Goal: Task Accomplishment & Management: Complete application form

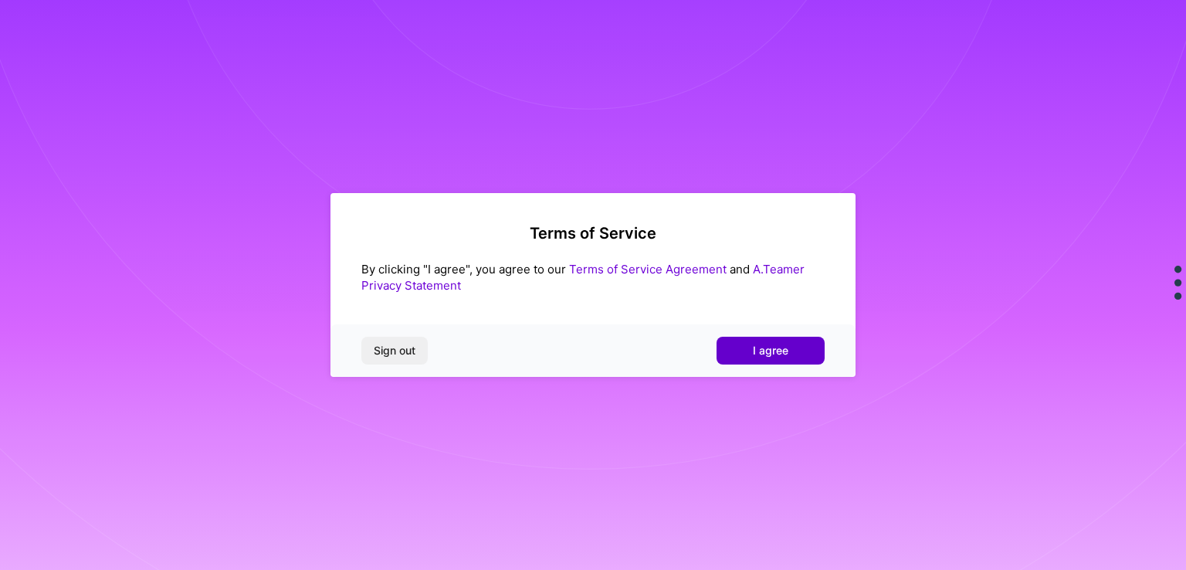
click at [782, 354] on span "I agree" at bounding box center [771, 350] width 36 height 15
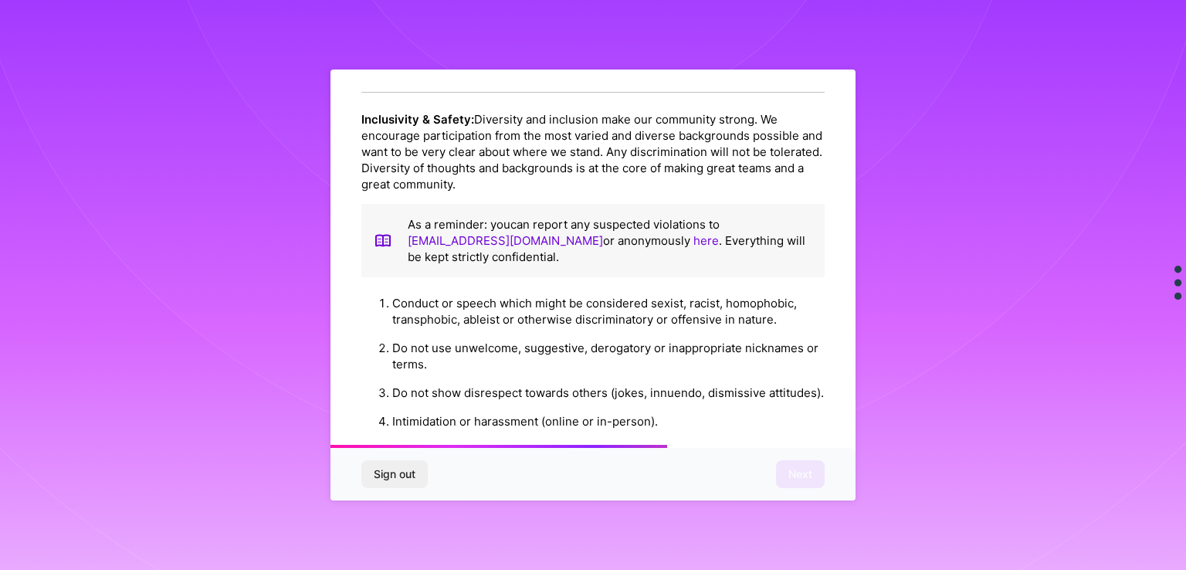
scroll to position [1505, 0]
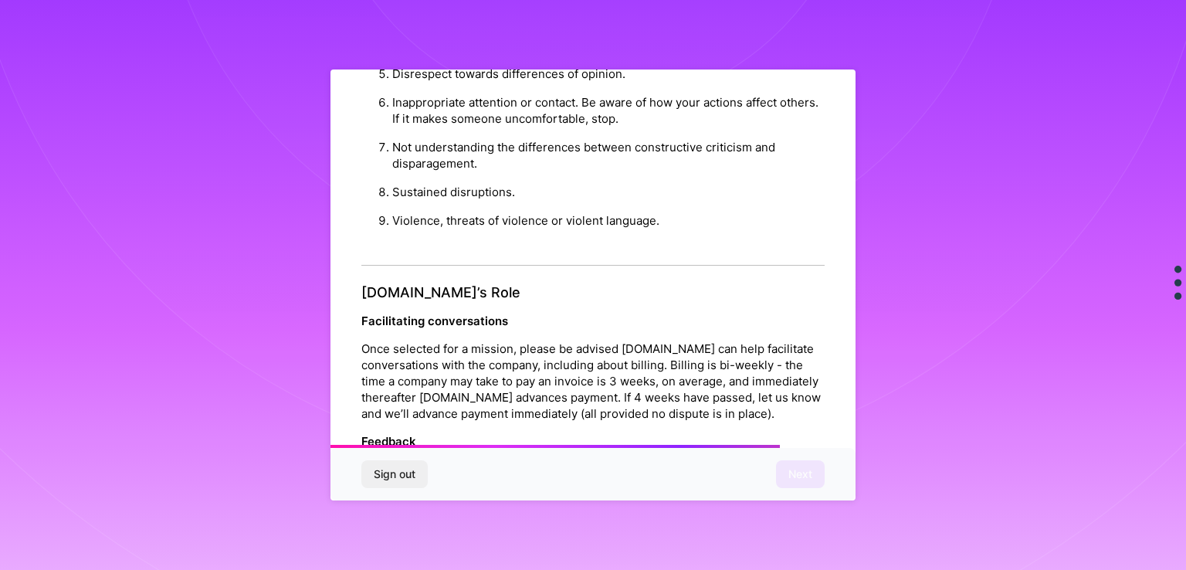
click at [850, 459] on div "Sign out Next" at bounding box center [593, 474] width 525 height 53
click at [847, 464] on div "Sign out Next" at bounding box center [593, 474] width 525 height 53
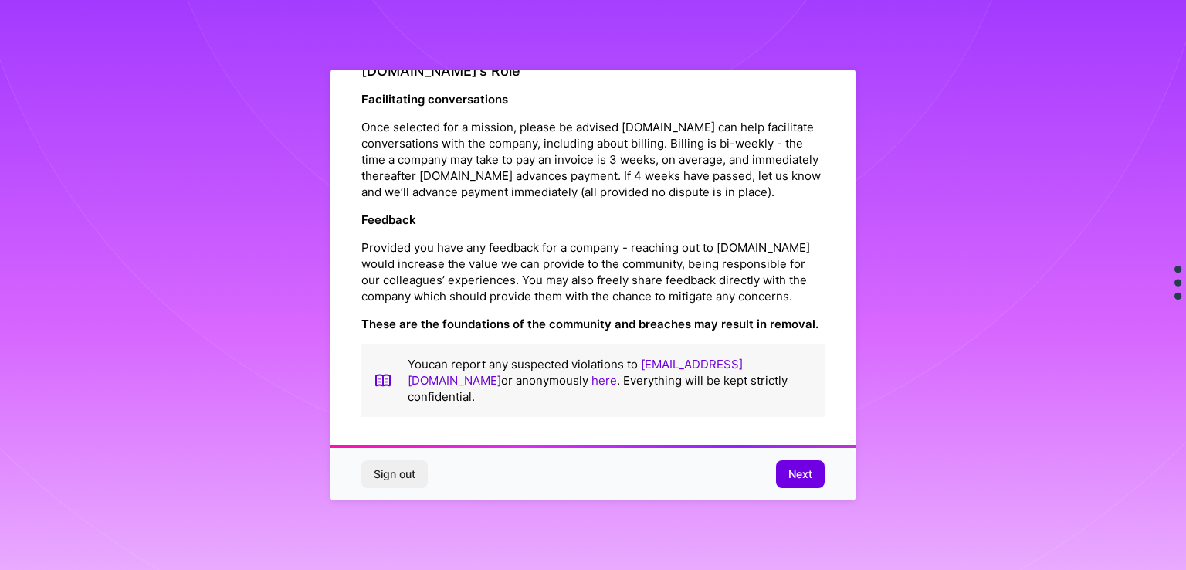
scroll to position [1758, 0]
click at [804, 476] on span "Next" at bounding box center [801, 474] width 24 height 15
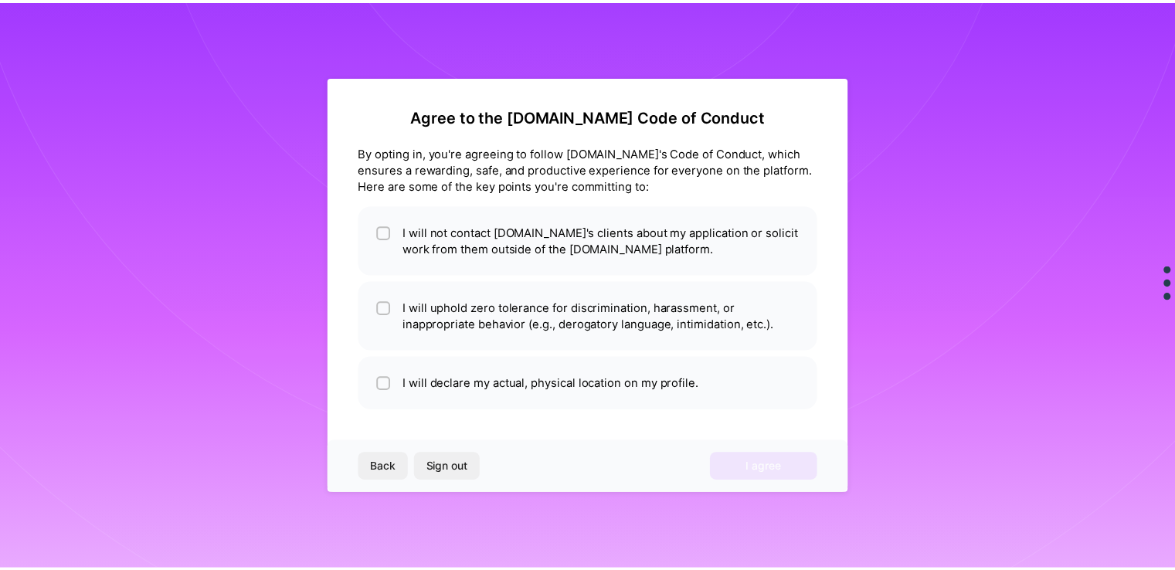
scroll to position [0, 0]
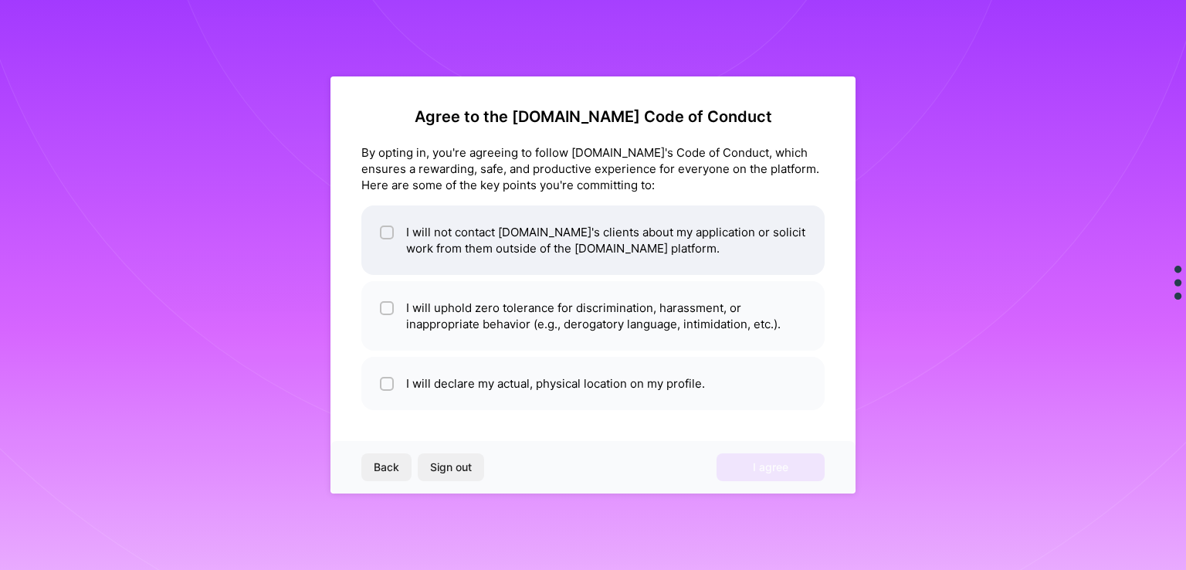
click at [387, 231] on input "checkbox" at bounding box center [388, 233] width 11 height 11
checkbox input "true"
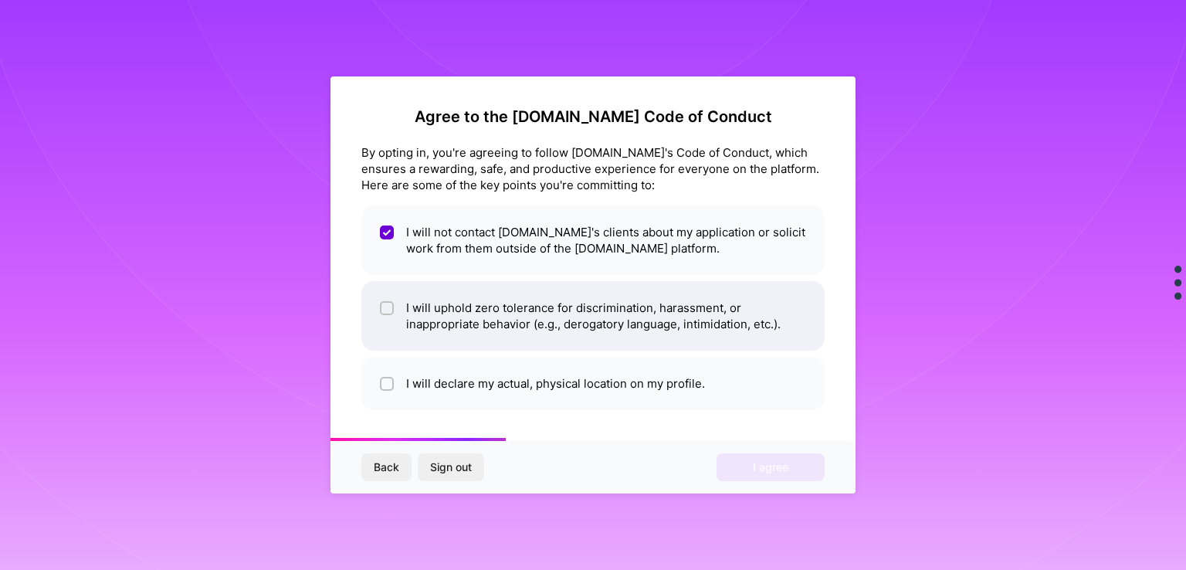
click at [393, 302] on div at bounding box center [387, 308] width 14 height 14
checkbox input "true"
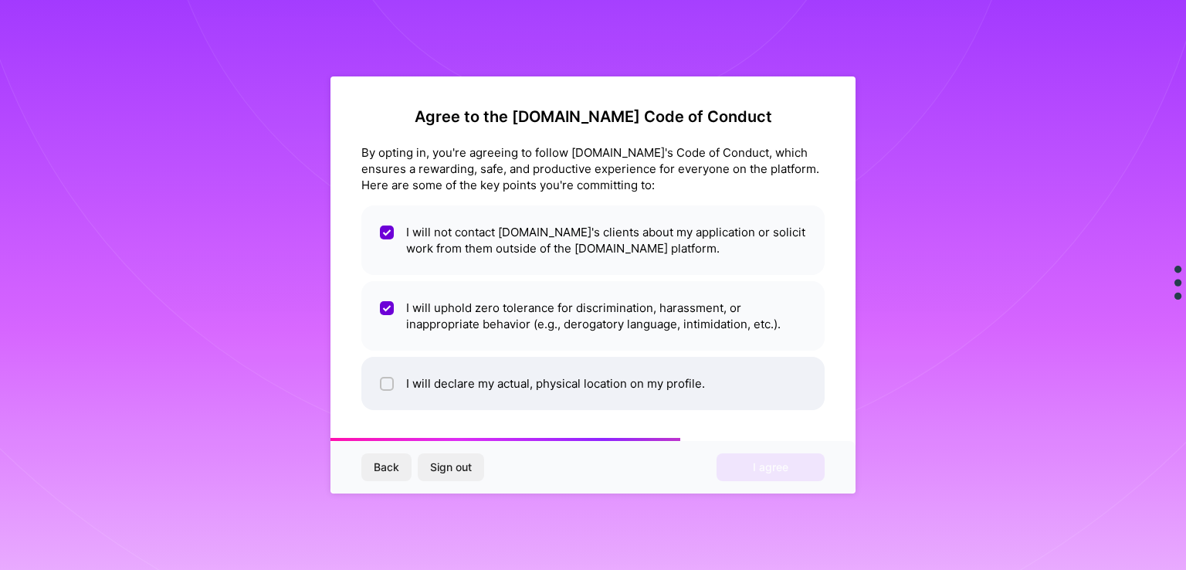
click at [389, 382] on input "checkbox" at bounding box center [388, 384] width 11 height 11
checkbox input "true"
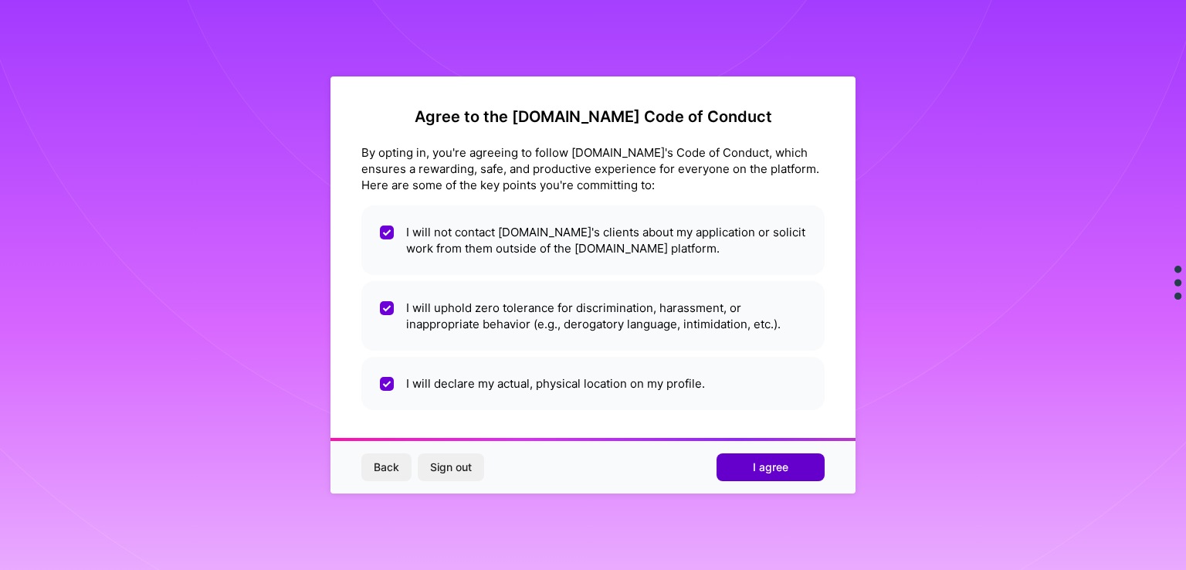
click at [755, 473] on span "I agree" at bounding box center [771, 467] width 36 height 15
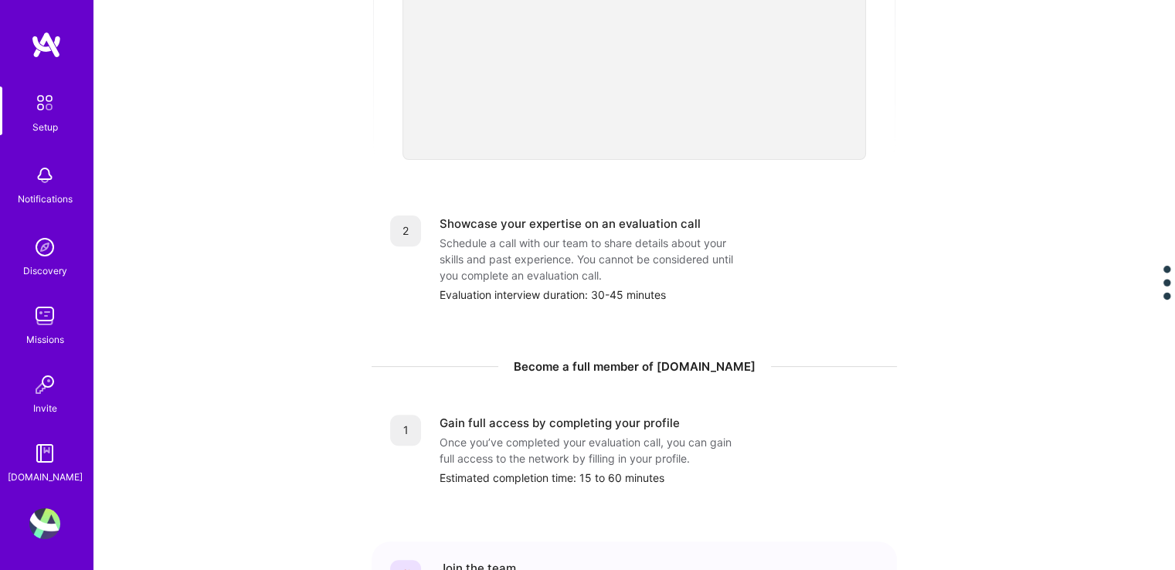
scroll to position [643, 0]
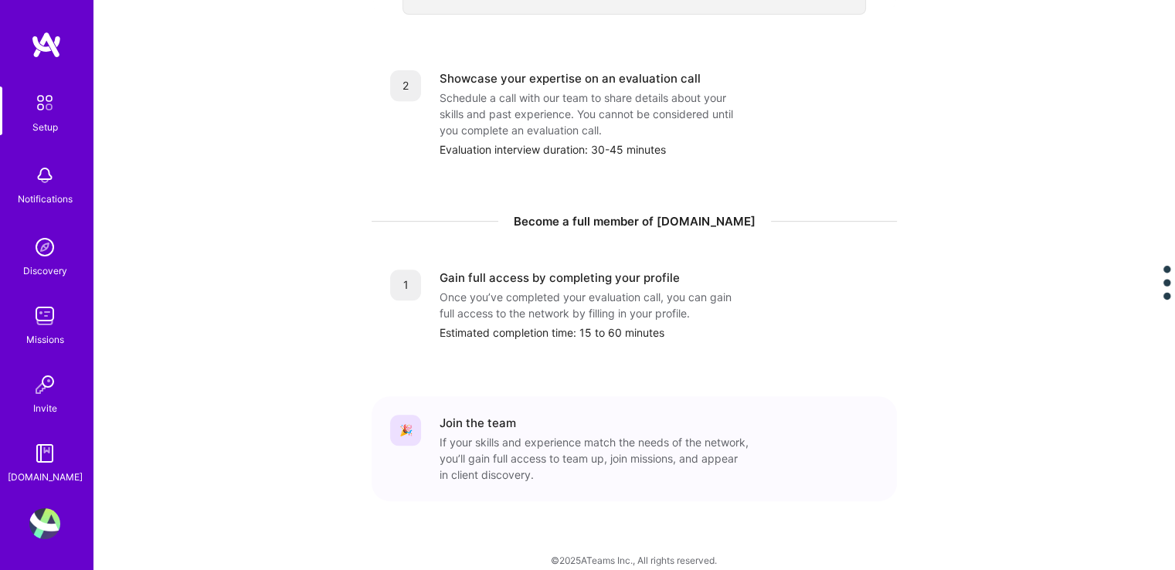
click at [809, 87] on div "Showcase your expertise on an evaluation call Schedule a call with our team to …" at bounding box center [658, 113] width 439 height 87
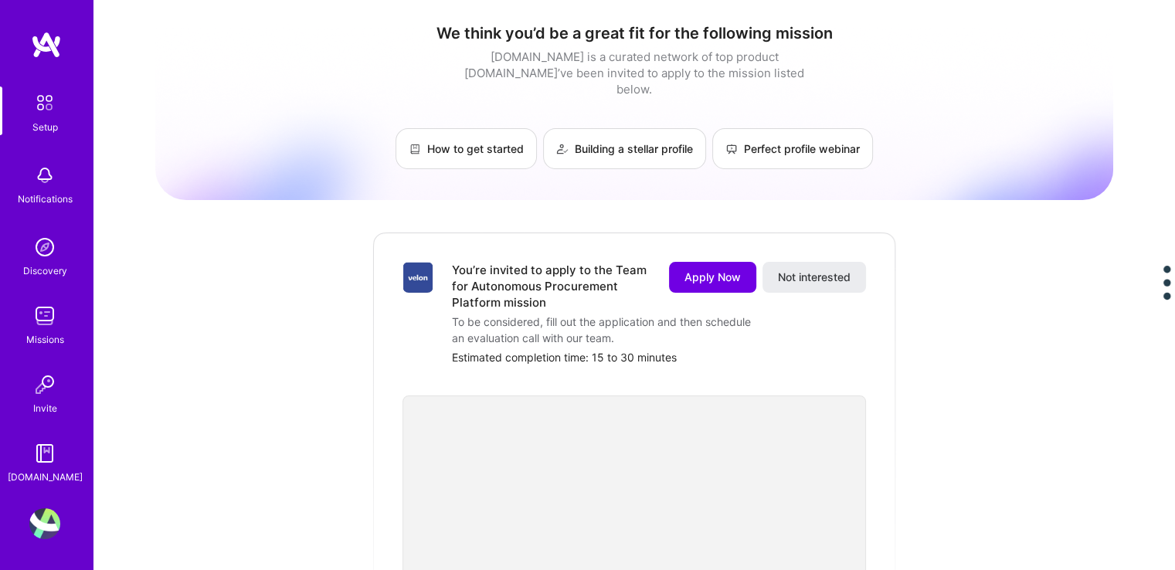
click at [47, 258] on img at bounding box center [44, 247] width 31 height 31
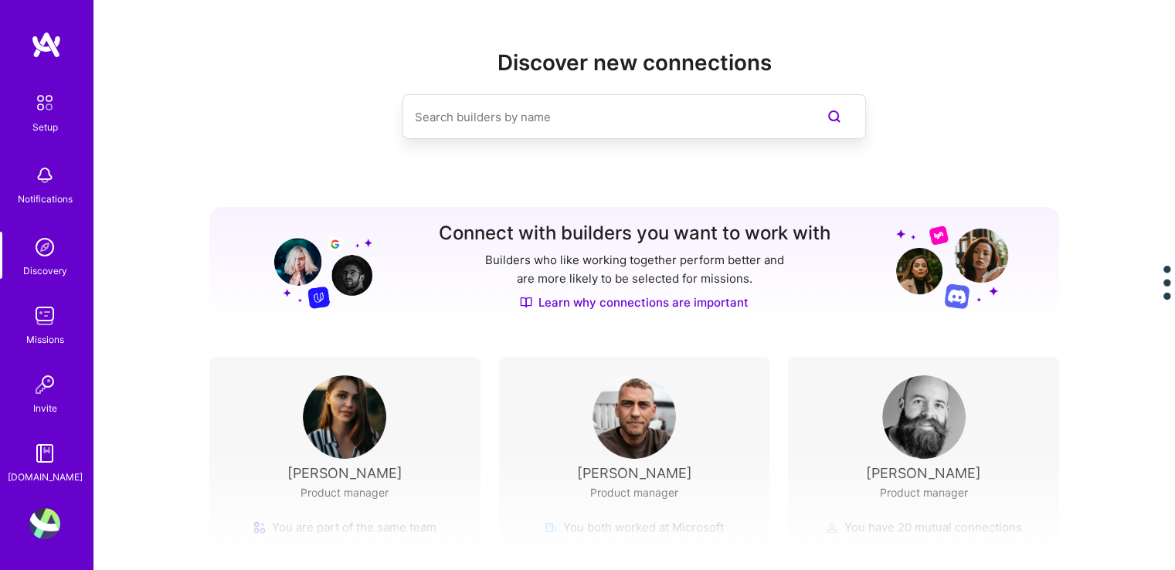
click at [36, 459] on img at bounding box center [44, 453] width 31 height 31
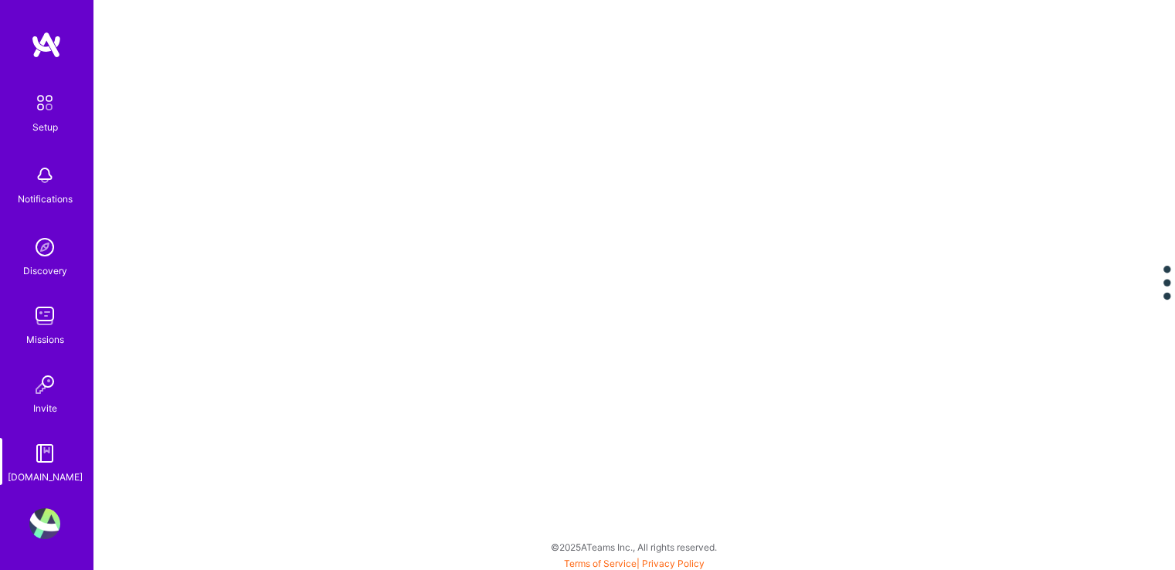
click at [57, 329] on img at bounding box center [44, 315] width 31 height 31
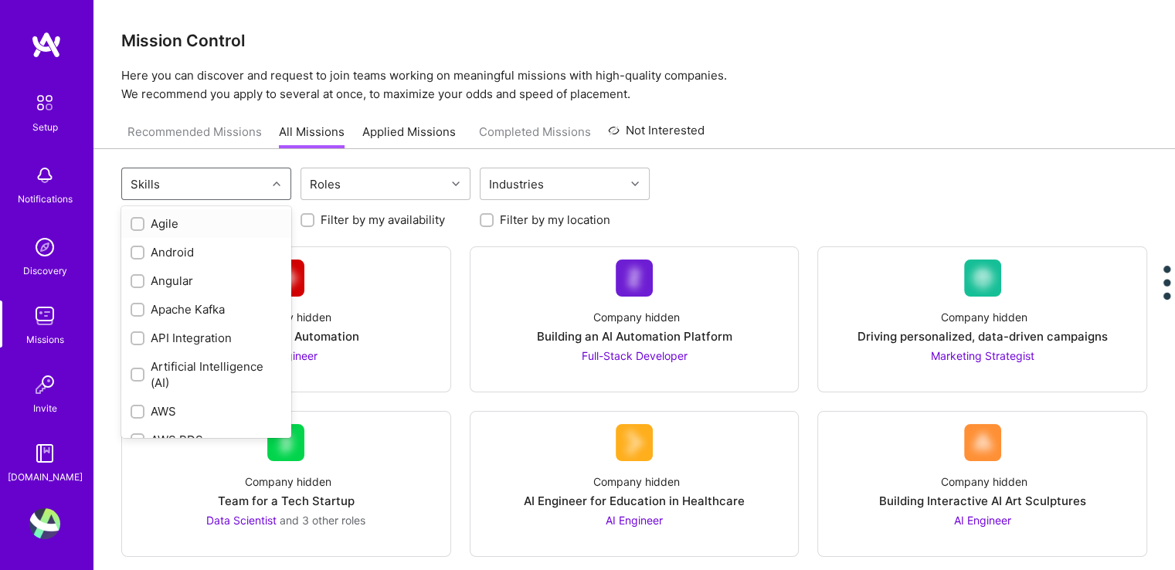
click at [264, 181] on div "Skills" at bounding box center [194, 183] width 144 height 31
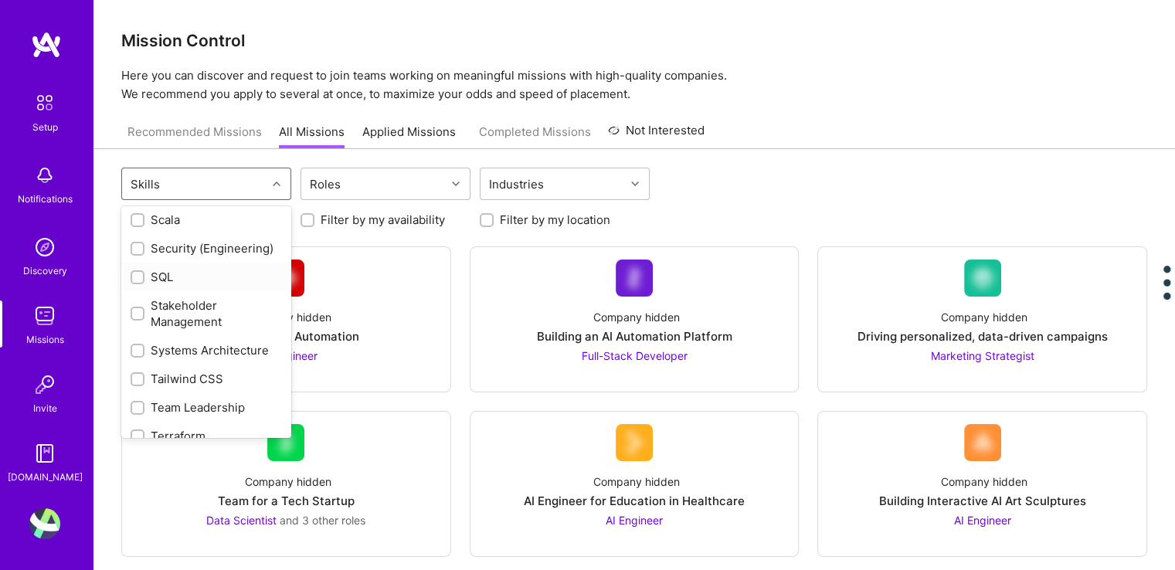
click at [137, 283] on input "checkbox" at bounding box center [139, 278] width 11 height 11
checkbox input "true"
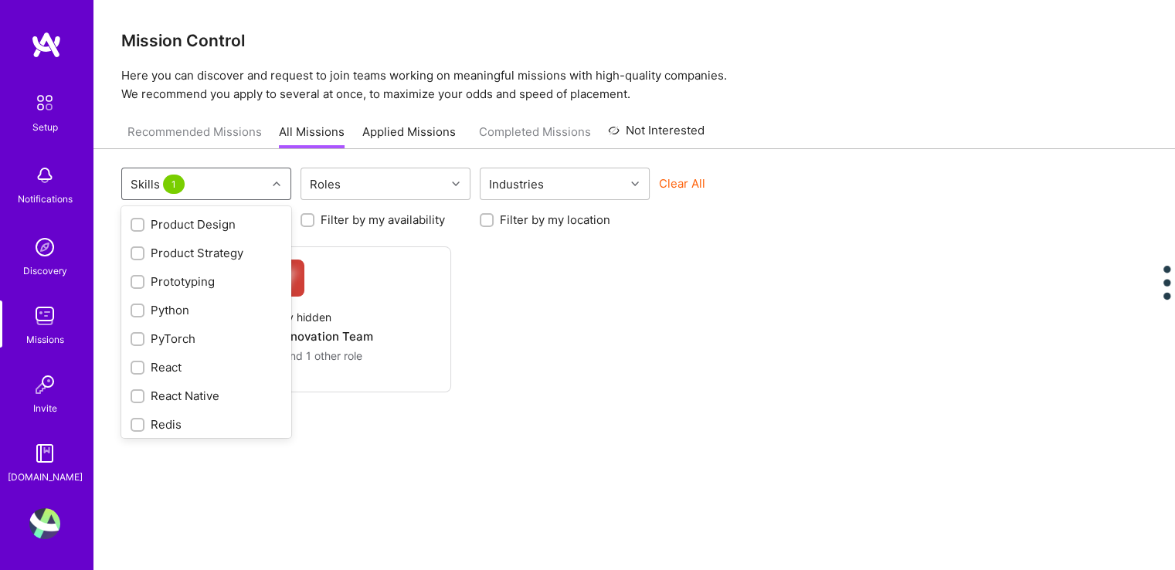
scroll to position [1070, 0]
click at [139, 229] on input "checkbox" at bounding box center [139, 228] width 11 height 11
checkbox input "true"
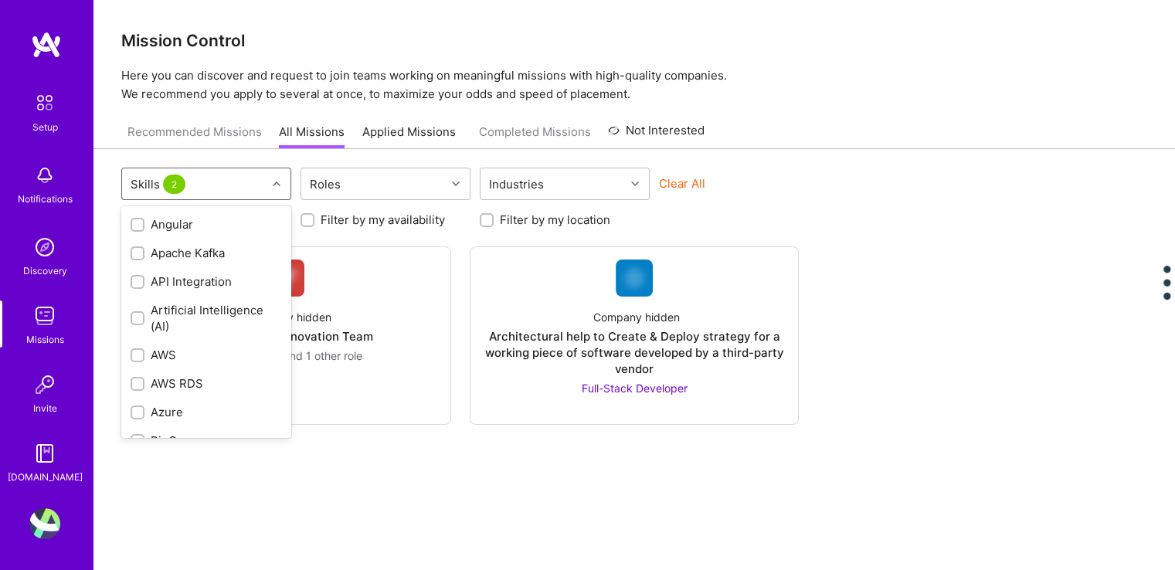
scroll to position [0, 0]
click at [445, 188] on div "Roles" at bounding box center [373, 183] width 144 height 31
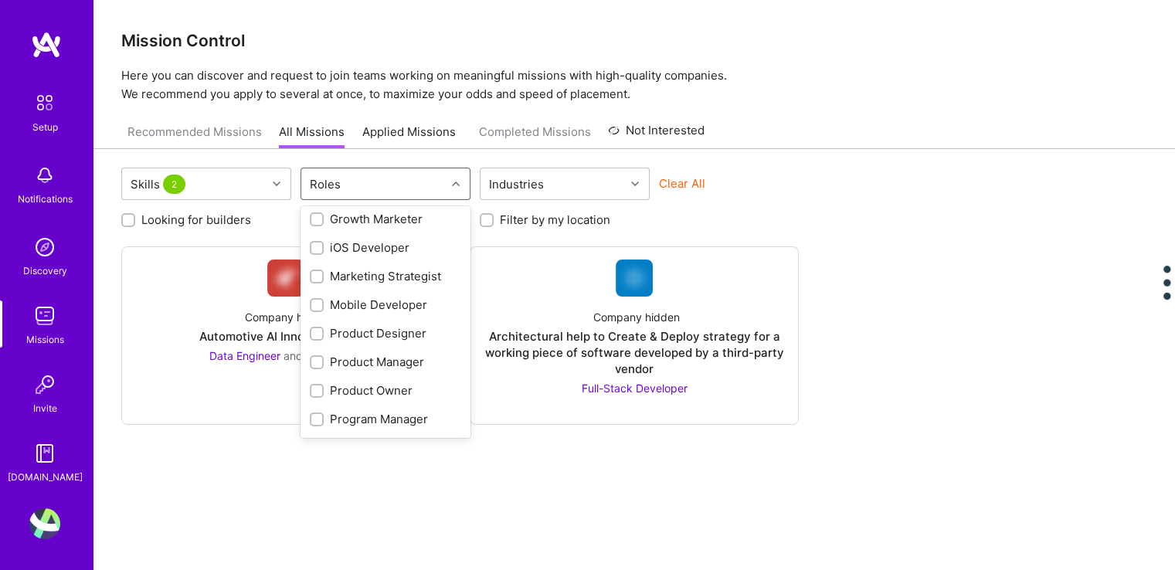
scroll to position [602, 0]
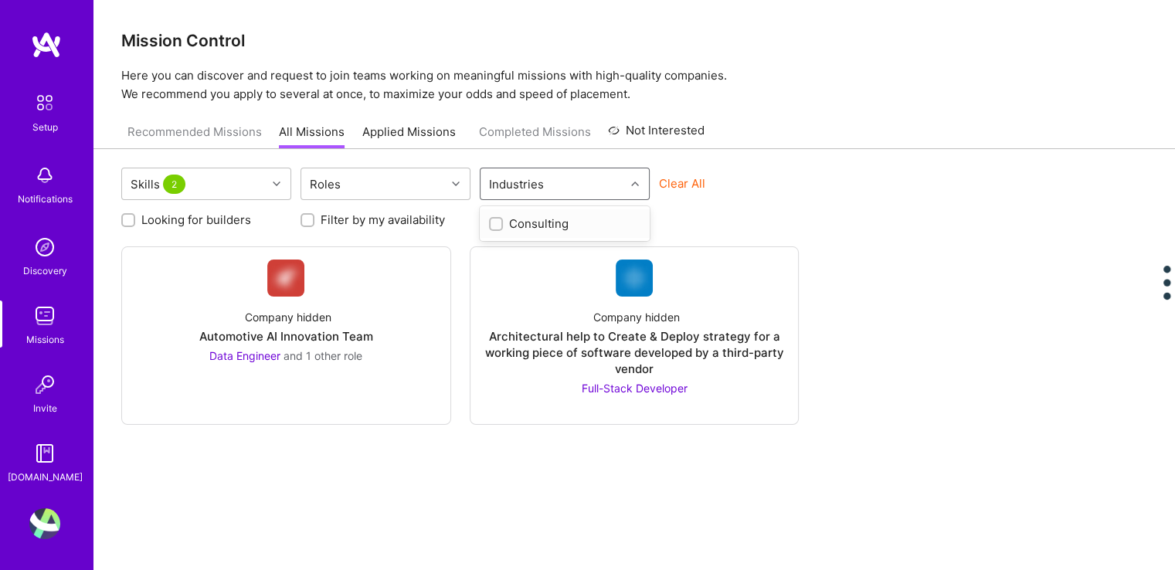
click at [632, 181] on icon at bounding box center [635, 184] width 8 height 8
